Goal: Find specific page/section: Find specific page/section

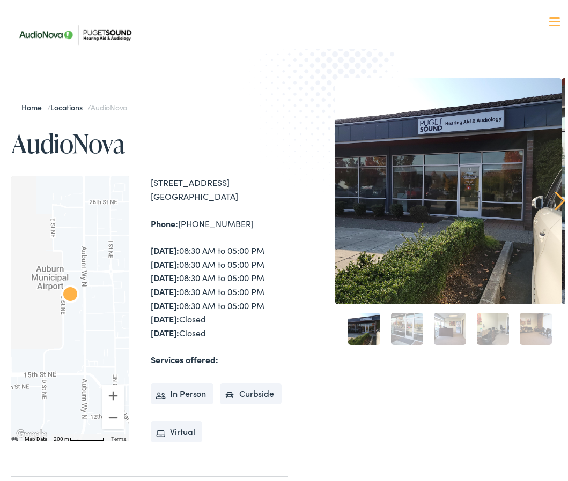
click at [221, 229] on div "[STREET_ADDRESS] Phone: [PHONE_NUMBER] [DATE]: 08:30 AM to 05:00 PM [DATE]: 08:…" at bounding box center [219, 306] width 137 height 266
click at [63, 105] on link "Locations" at bounding box center [68, 104] width 37 height 11
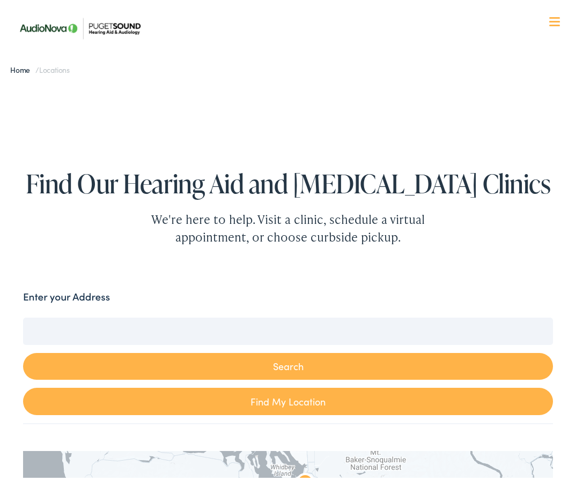
click at [286, 362] on button "Search" at bounding box center [288, 363] width 530 height 27
click at [23, 350] on button "Search" at bounding box center [288, 363] width 530 height 27
click at [289, 365] on button "Search" at bounding box center [288, 363] width 530 height 27
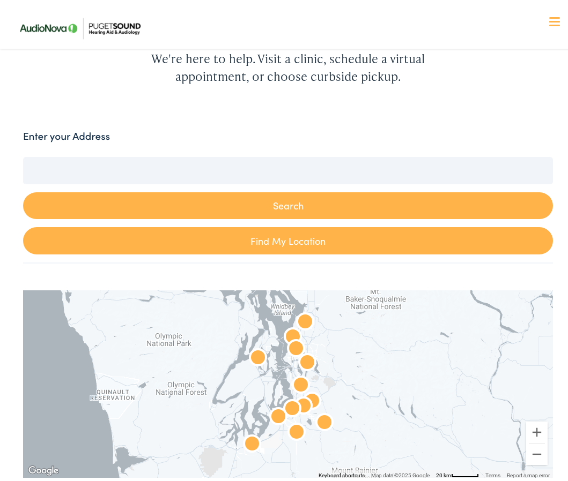
click at [287, 198] on button "Search" at bounding box center [288, 202] width 530 height 27
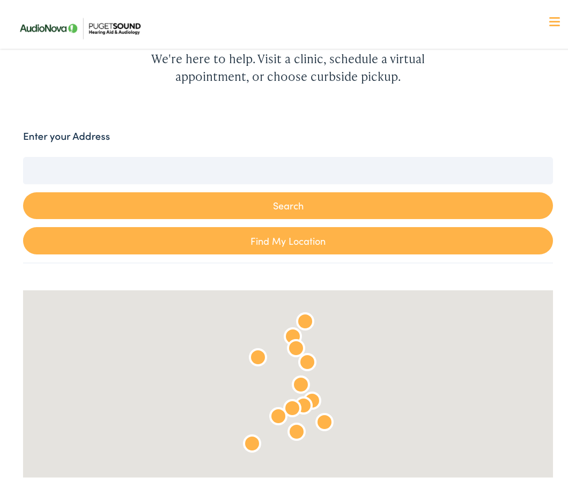
click at [286, 200] on button "Search" at bounding box center [288, 202] width 530 height 27
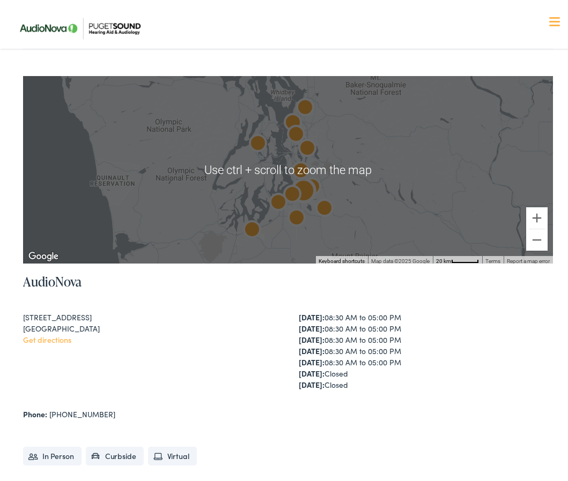
scroll to position [482, 0]
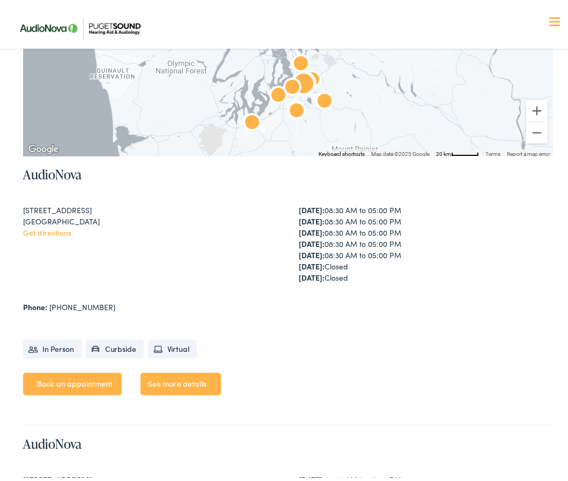
click at [47, 228] on link "Get directions" at bounding box center [47, 229] width 48 height 11
